Goal: Task Accomplishment & Management: Manage account settings

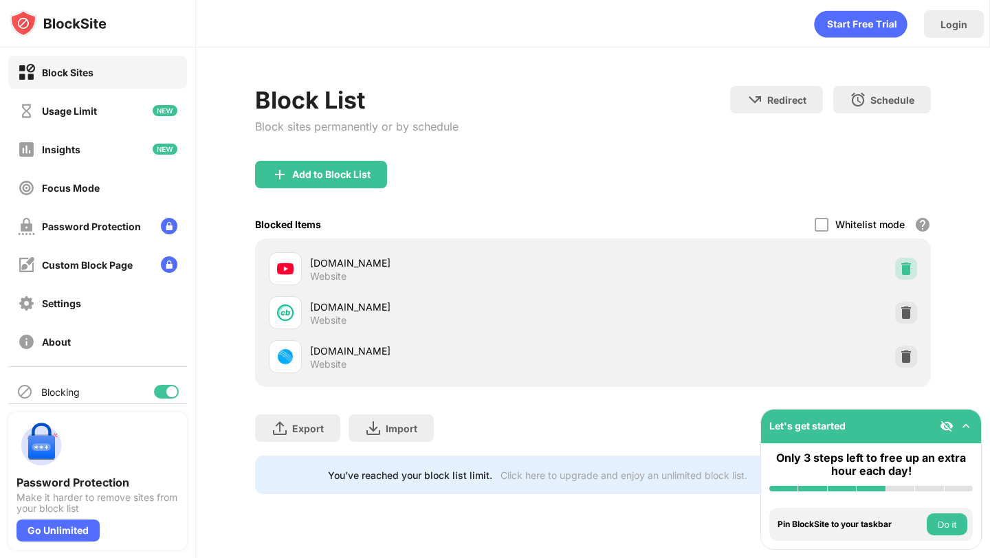
click at [907, 265] on img at bounding box center [906, 269] width 14 height 14
